Goal: Task Accomplishment & Management: Manage account settings

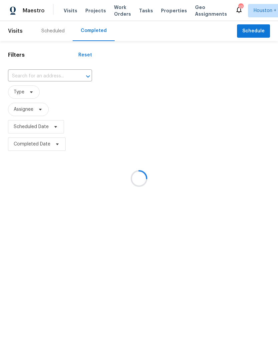
click at [46, 28] on div at bounding box center [139, 178] width 278 height 357
click at [43, 33] on div at bounding box center [139, 178] width 278 height 357
click at [43, 30] on div "Scheduled" at bounding box center [52, 31] width 23 height 7
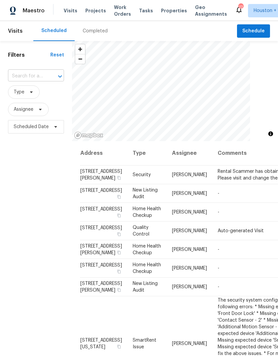
click at [17, 77] on input "text" at bounding box center [26, 76] width 37 height 10
type input "7715 lo"
click at [22, 101] on li "[STREET_ADDRESS][PERSON_NAME]" at bounding box center [36, 95] width 56 height 18
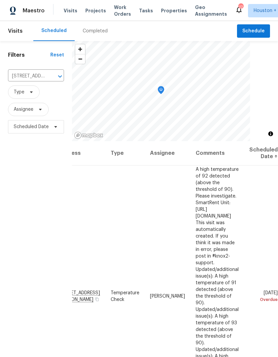
scroll to position [0, 51]
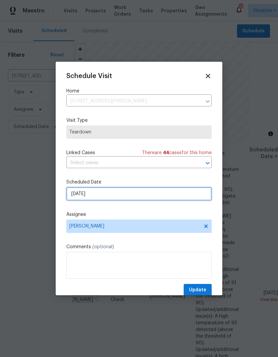
click at [187, 193] on input "[DATE]" at bounding box center [138, 193] width 145 height 13
select select "8"
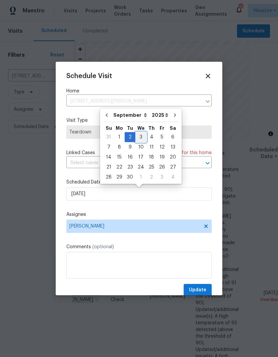
click at [140, 136] on div "3" at bounding box center [140, 136] width 11 height 9
type input "[DATE]"
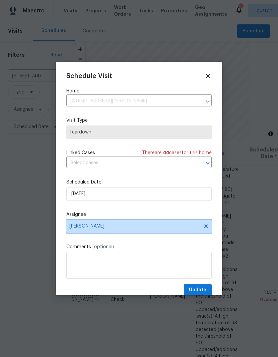
click at [172, 225] on span "[PERSON_NAME]" at bounding box center [138, 226] width 145 height 13
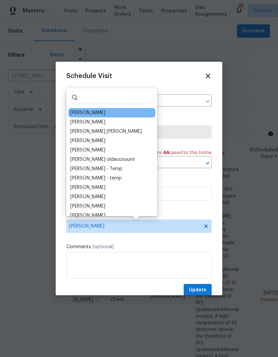
click at [99, 111] on div "[PERSON_NAME]" at bounding box center [87, 112] width 35 height 7
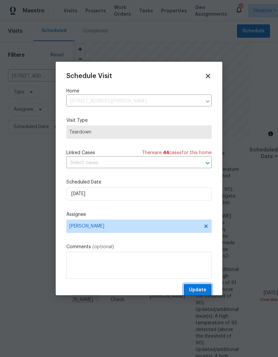
click at [205, 294] on span "Update" at bounding box center [197, 290] width 17 height 8
